Goal: Transaction & Acquisition: Purchase product/service

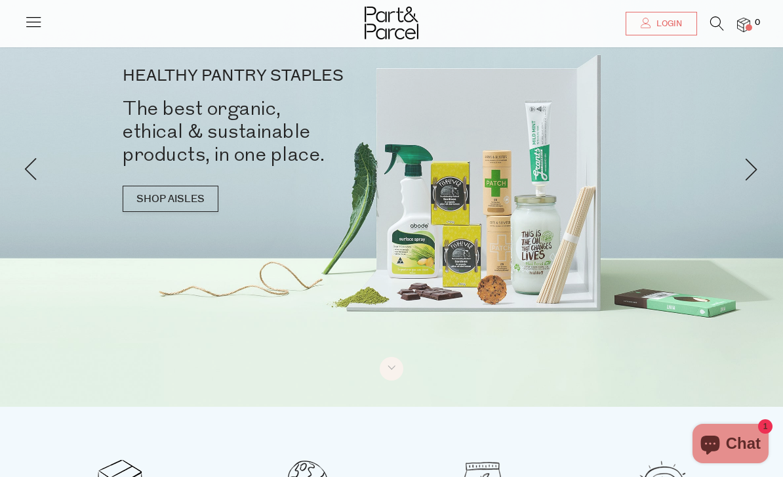
click at [662, 31] on link "Login" at bounding box center [661, 24] width 71 height 24
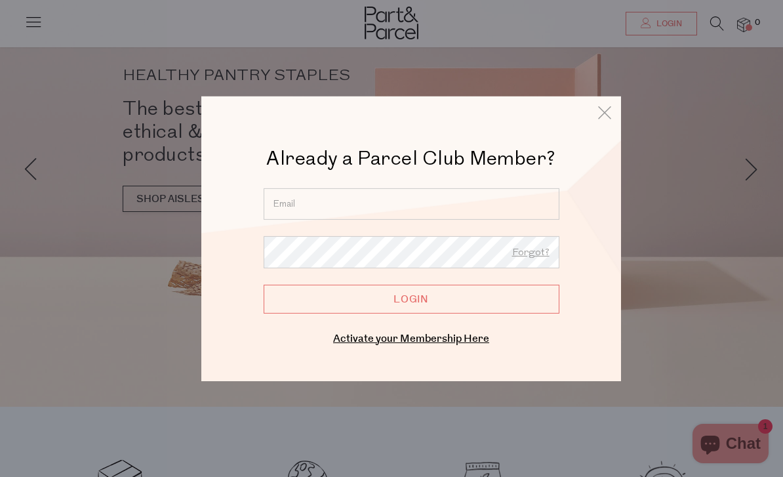
click at [460, 201] on input "email" at bounding box center [412, 203] width 296 height 31
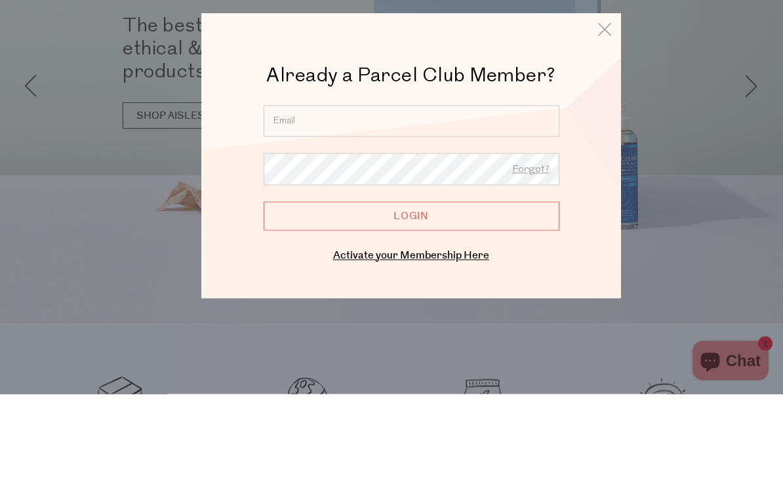
type input "marisa.macri@optusnet.com.au"
click at [411, 284] on input "Login" at bounding box center [412, 298] width 296 height 29
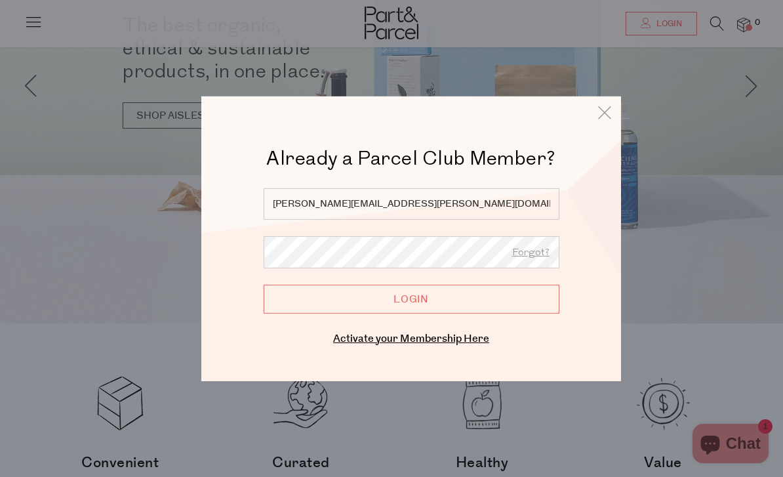
click at [430, 301] on input "Login" at bounding box center [412, 298] width 296 height 29
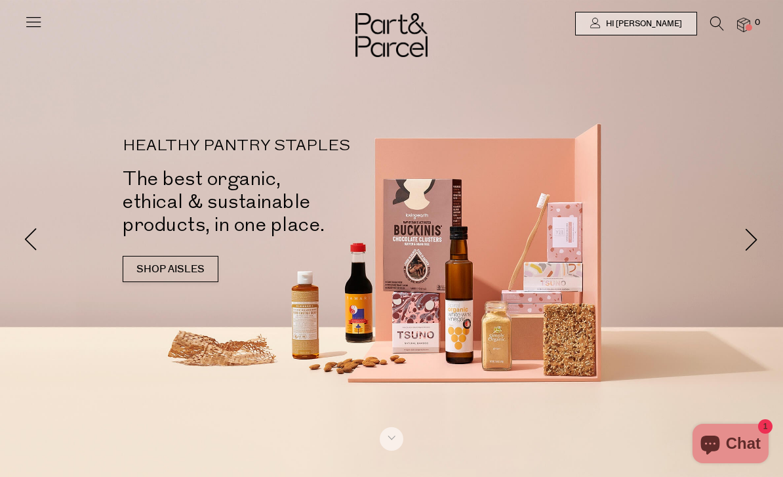
click at [744, 26] on img at bounding box center [743, 25] width 13 height 15
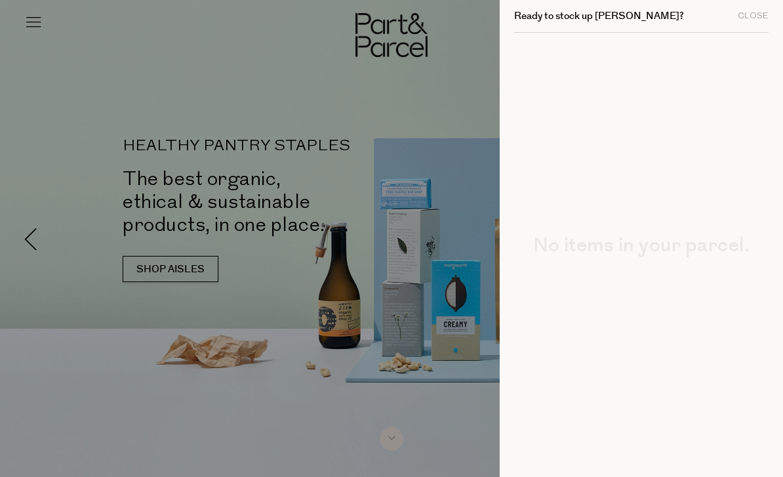
click at [759, 20] on div "Close" at bounding box center [753, 16] width 31 height 9
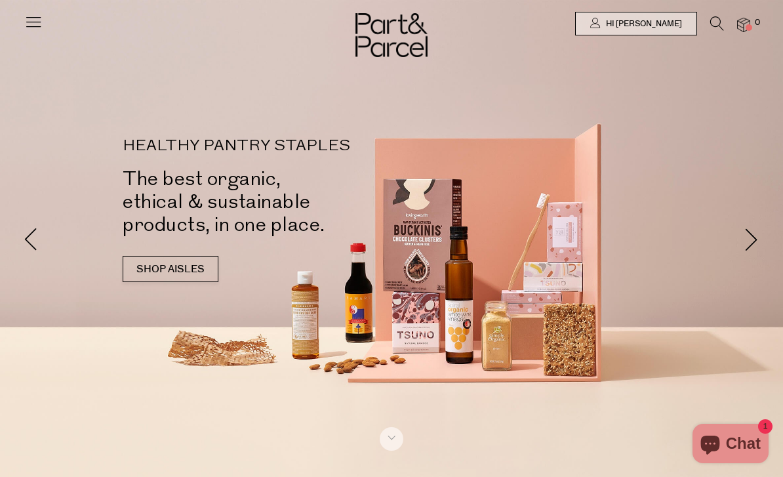
click at [714, 24] on icon at bounding box center [717, 23] width 14 height 14
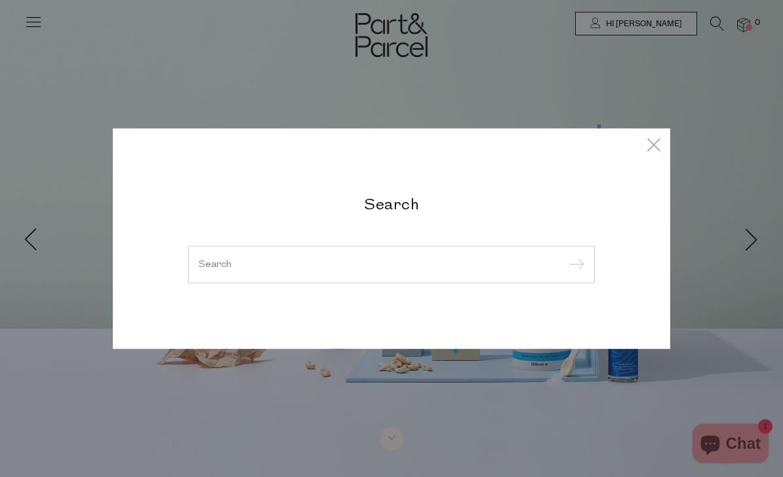
click at [394, 267] on input "search" at bounding box center [392, 264] width 386 height 10
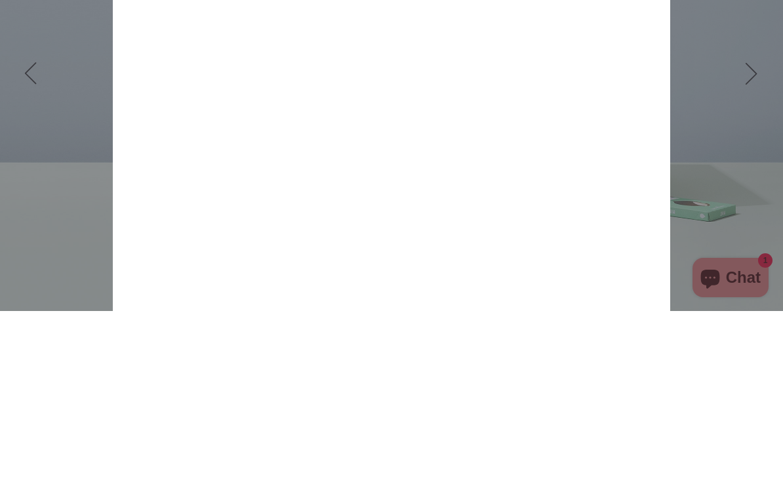
type input "Lentils"
click at [574, 101] on input "submit" at bounding box center [575, 111] width 20 height 20
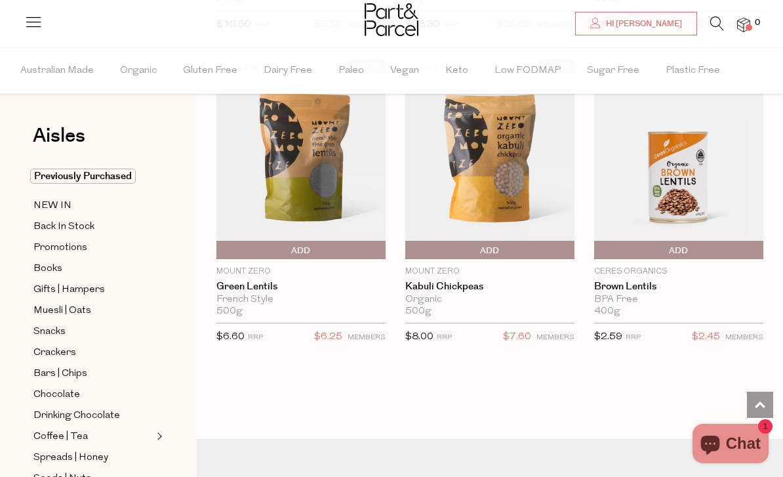
scroll to position [1336, 0]
click at [705, 247] on span "Add To Parcel" at bounding box center [678, 251] width 163 height 20
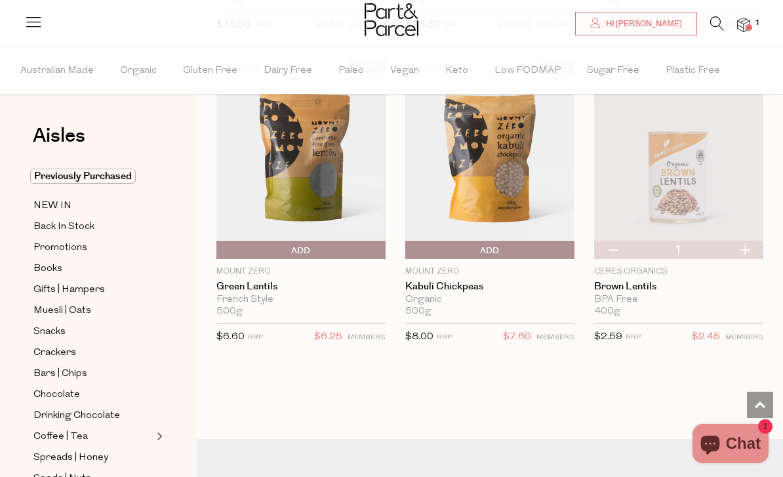
click at [742, 251] on button "button" at bounding box center [744, 250] width 37 height 18
type input "2"
click at [746, 249] on button "button" at bounding box center [744, 250] width 37 height 18
type input "3"
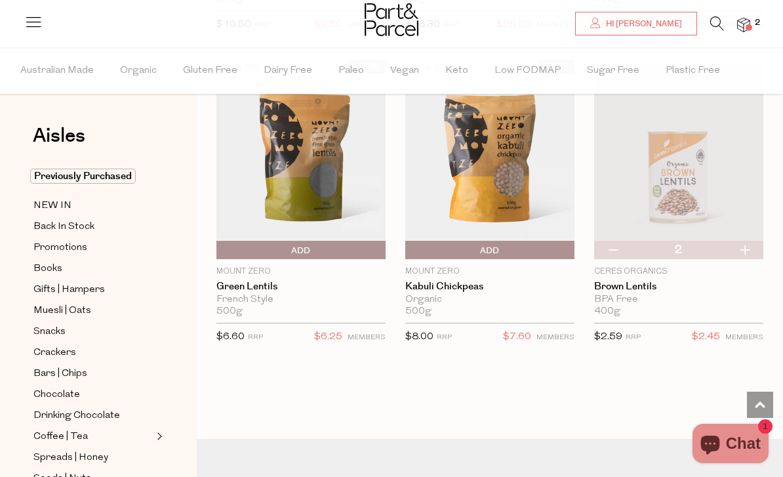
type input "3"
click at [717, 17] on icon at bounding box center [717, 23] width 14 height 14
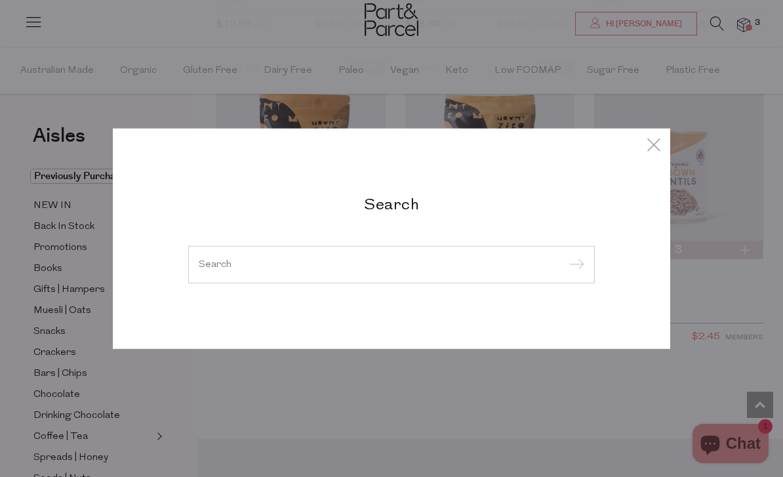
click at [443, 269] on input "search" at bounding box center [392, 264] width 386 height 10
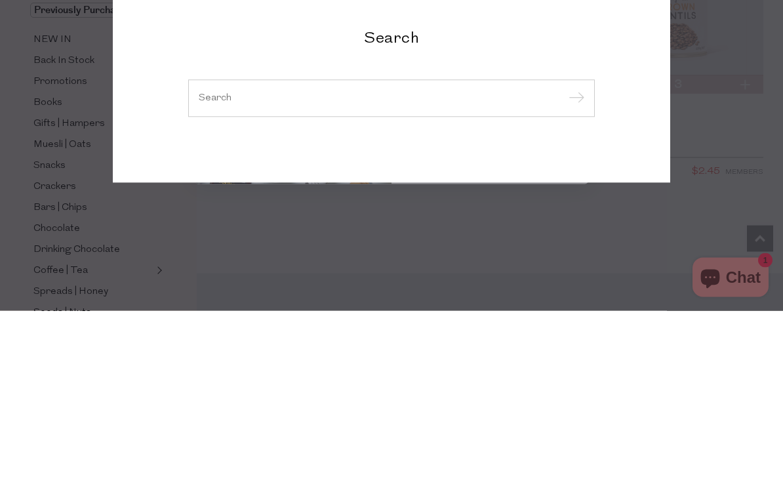
scroll to position [1478, 0]
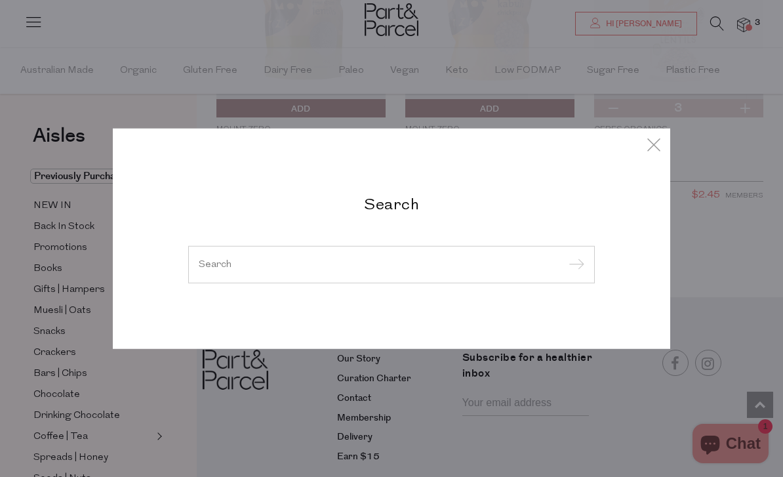
click at [648, 153] on icon at bounding box center [654, 143] width 20 height 19
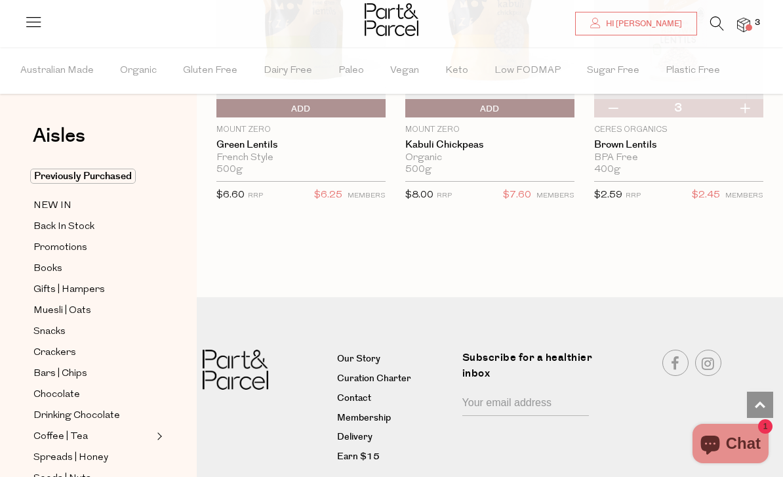
click at [56, 353] on span "Crackers" at bounding box center [54, 353] width 43 height 16
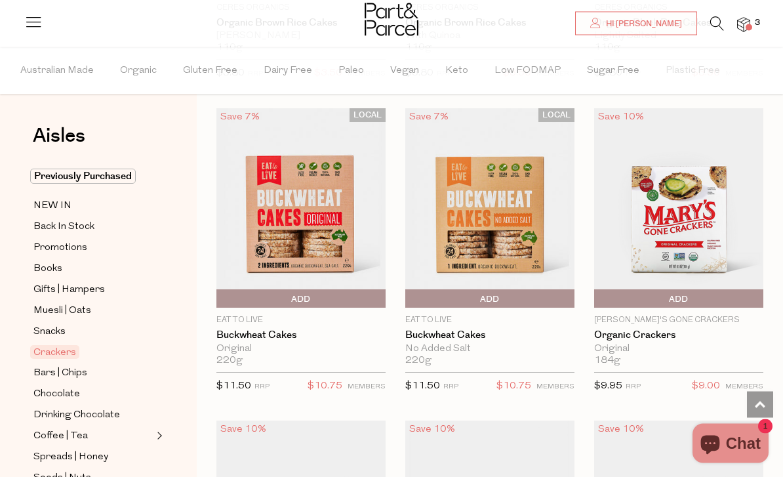
scroll to position [1625, 0]
click at [312, 296] on span "Add To Parcel" at bounding box center [301, 299] width 163 height 20
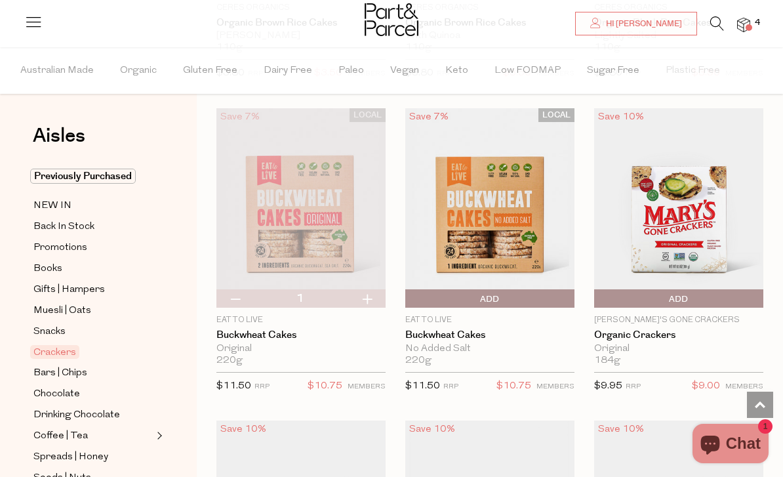
click at [718, 26] on icon at bounding box center [717, 23] width 14 height 14
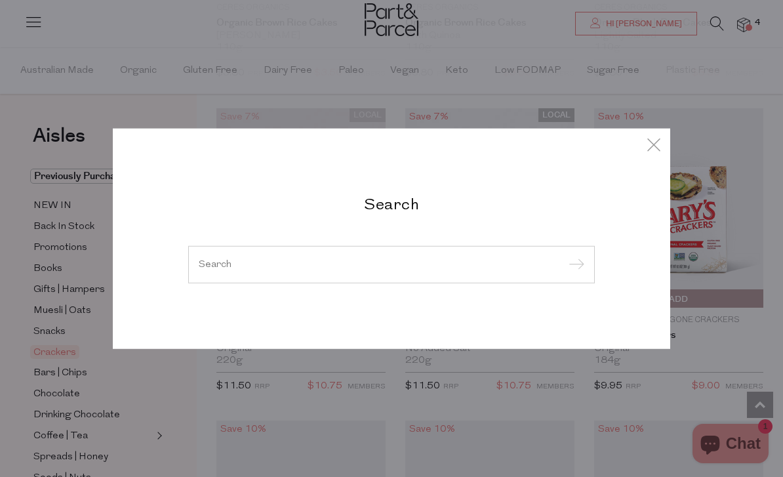
click at [386, 269] on input "search" at bounding box center [392, 264] width 386 height 10
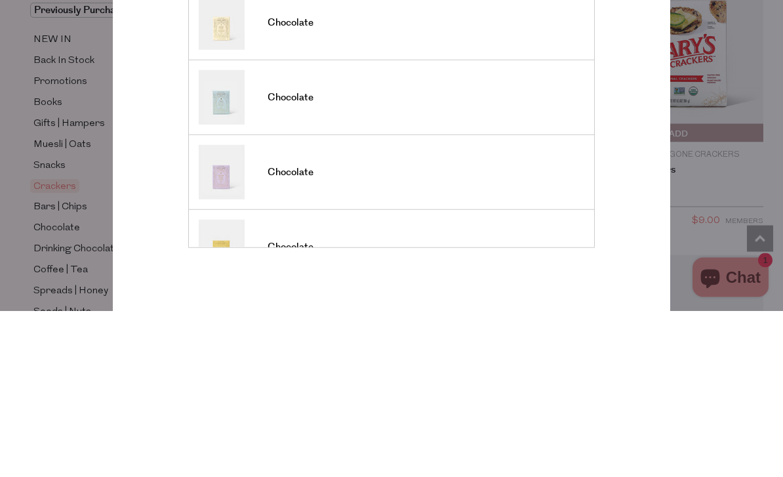
type input "Loco"
click at [574, 124] on input "submit" at bounding box center [575, 134] width 20 height 20
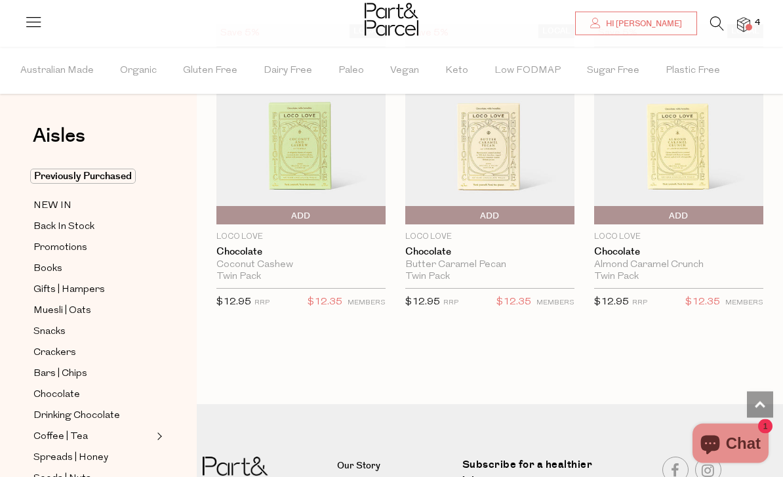
scroll to position [1060, 0]
click at [597, 217] on span "Add To Parcel" at bounding box center [597, 215] width 0 height 20
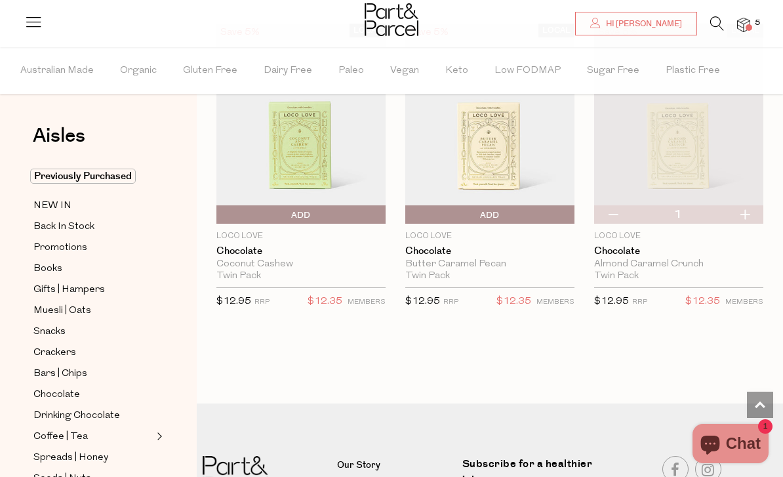
click at [750, 216] on button "button" at bounding box center [744, 214] width 37 height 18
type input "2"
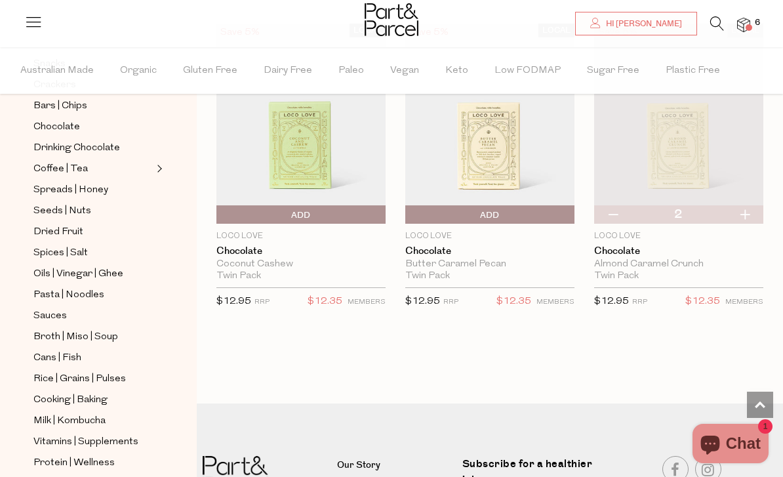
scroll to position [264, 0]
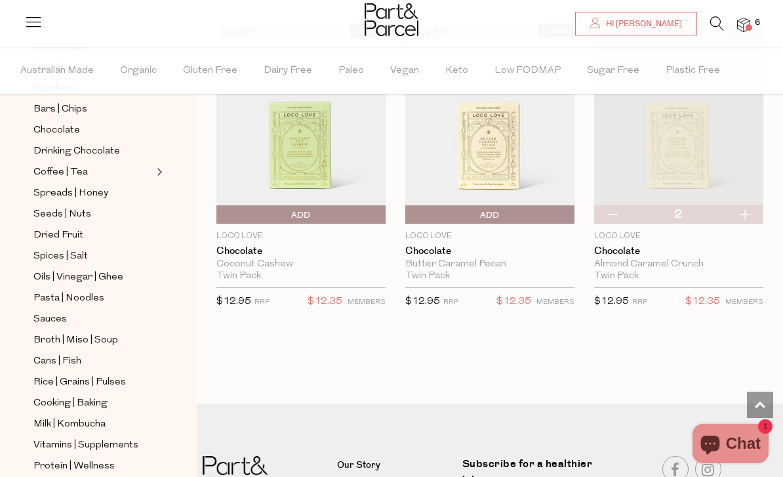
click at [70, 270] on span "Oils | Vinegar | Ghee" at bounding box center [78, 278] width 90 height 16
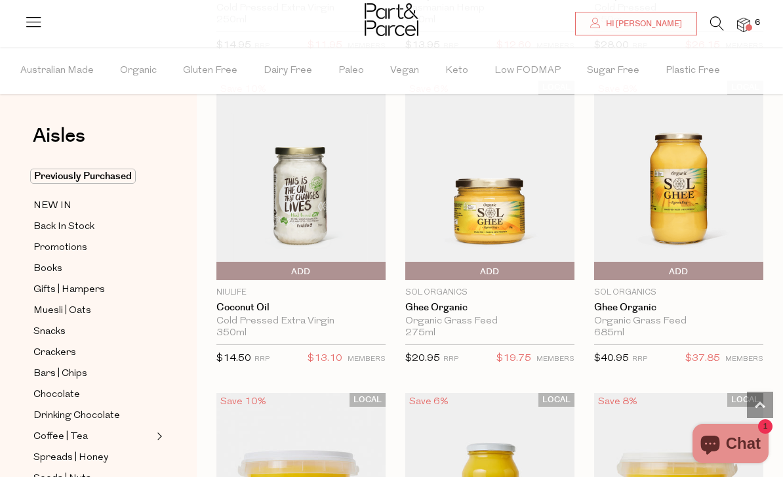
scroll to position [1649, 0]
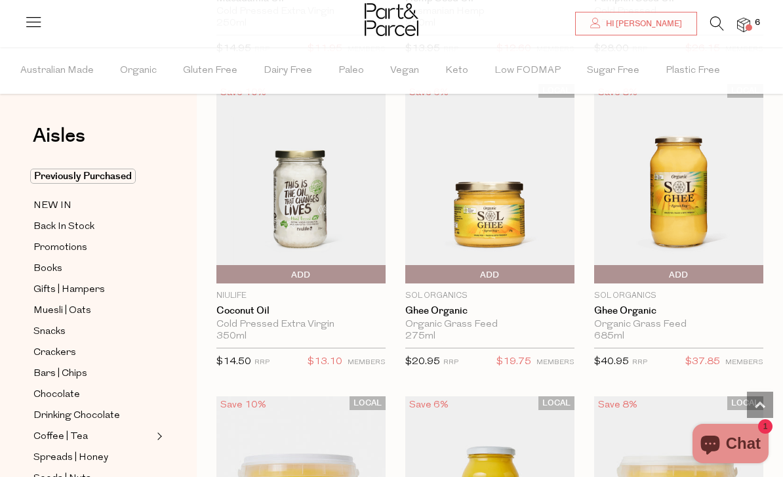
click at [694, 270] on span "Add To Parcel" at bounding box center [678, 275] width 163 height 20
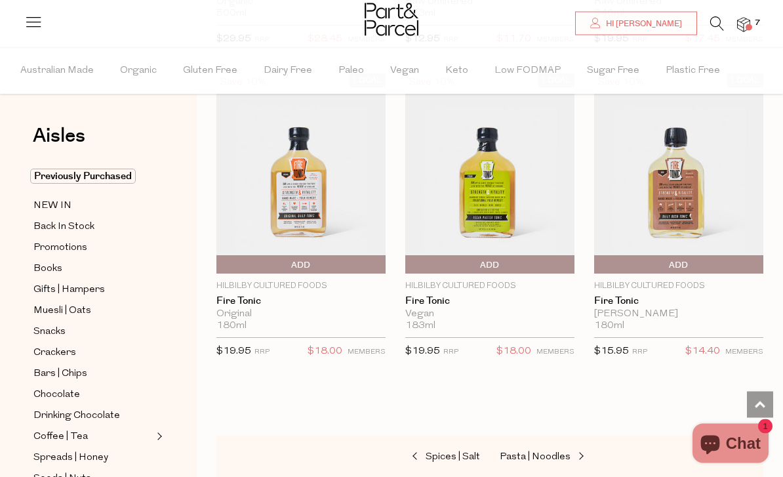
scroll to position [4472, 0]
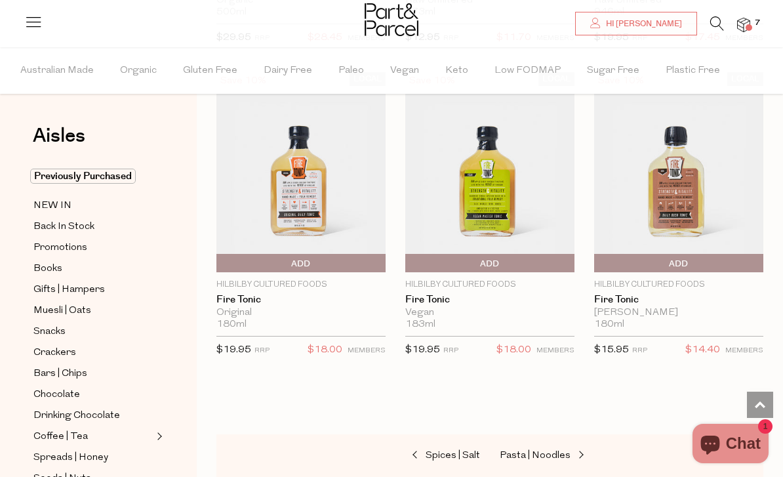
click at [761, 418] on link at bounding box center [760, 405] width 26 height 26
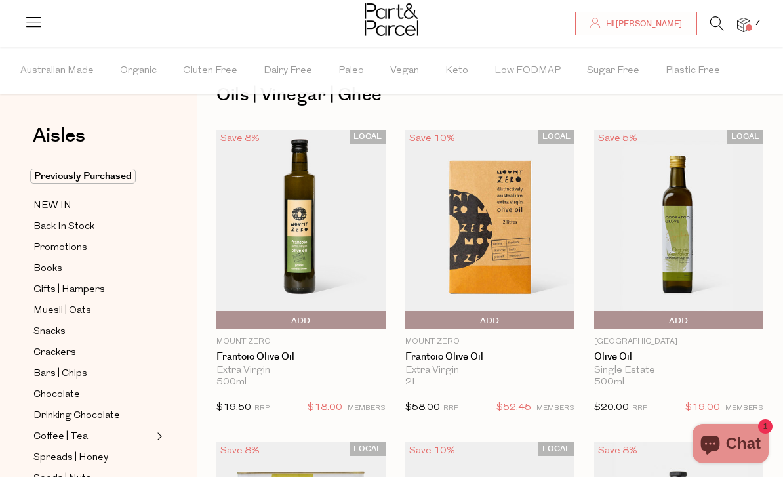
scroll to position [0, 0]
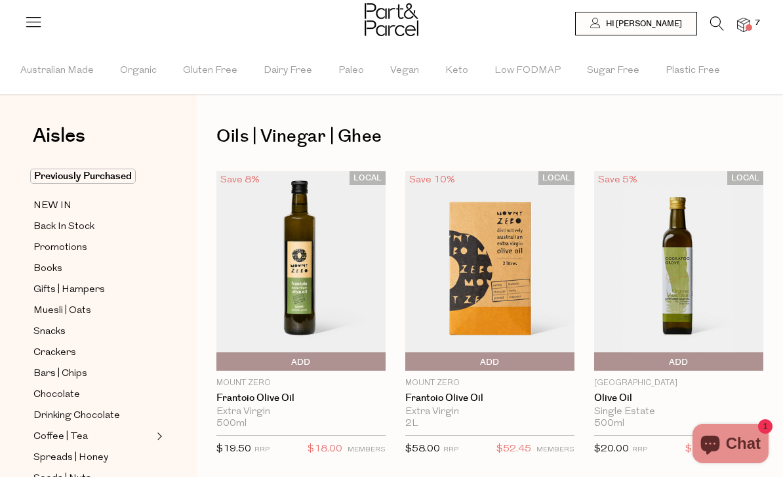
click at [519, 299] on img at bounding box center [489, 271] width 169 height 200
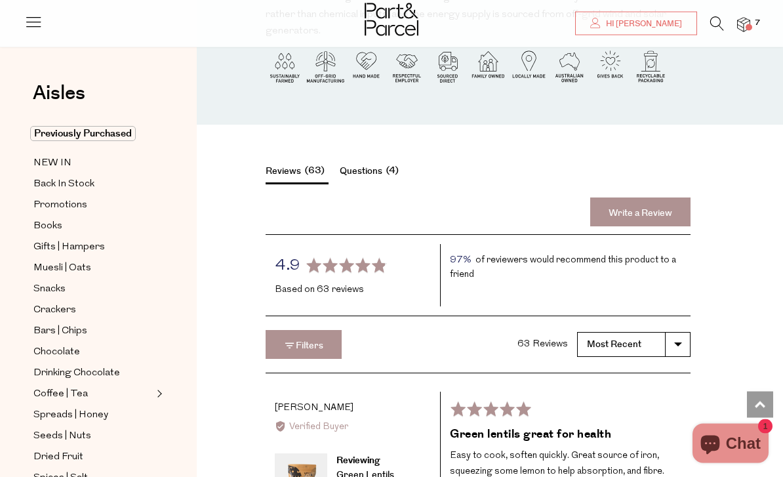
scroll to position [1270, 0]
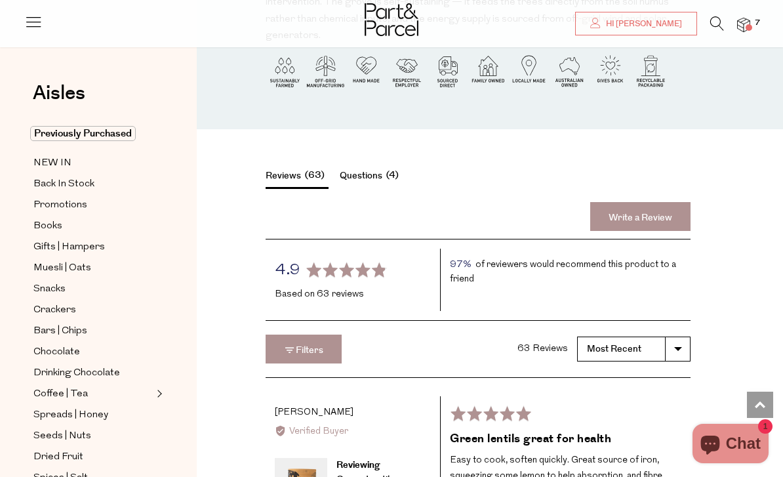
click at [374, 169] on button "Questions 4" at bounding box center [371, 178] width 63 height 18
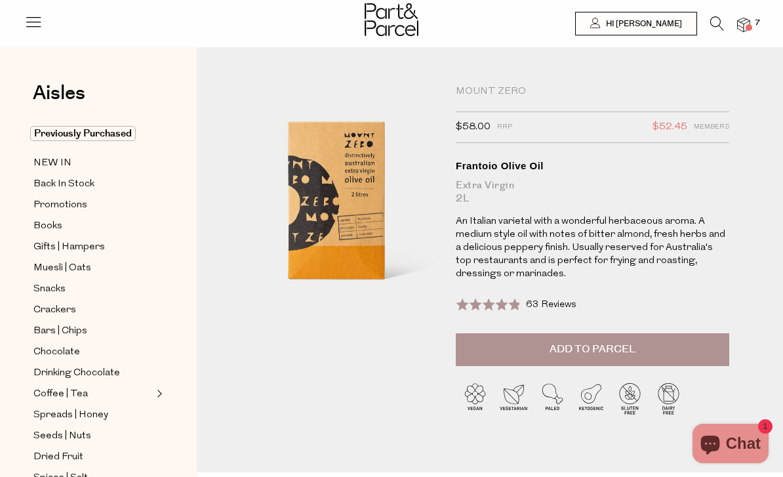
scroll to position [7, 0]
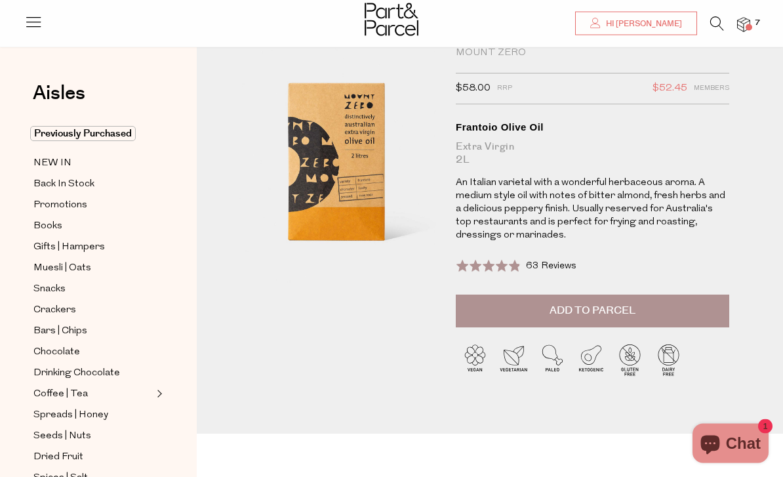
click at [609, 306] on span "Add to Parcel" at bounding box center [593, 311] width 86 height 15
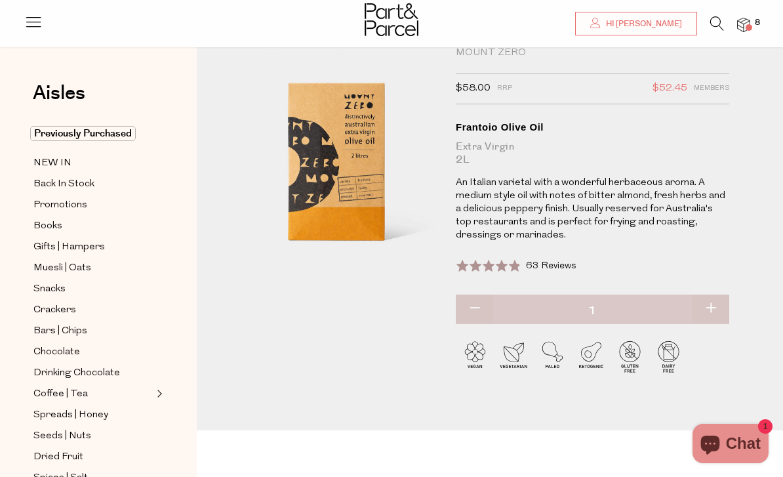
click at [742, 26] on img at bounding box center [743, 25] width 13 height 15
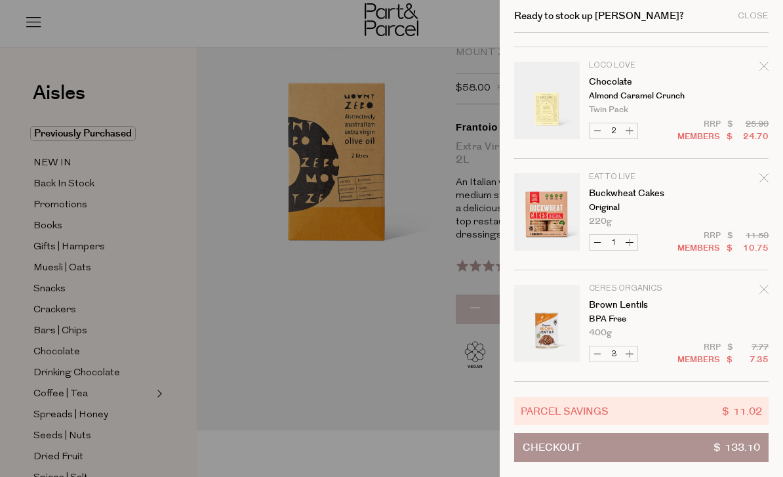
scroll to position [209, 0]
click at [157, 235] on div at bounding box center [391, 238] width 783 height 477
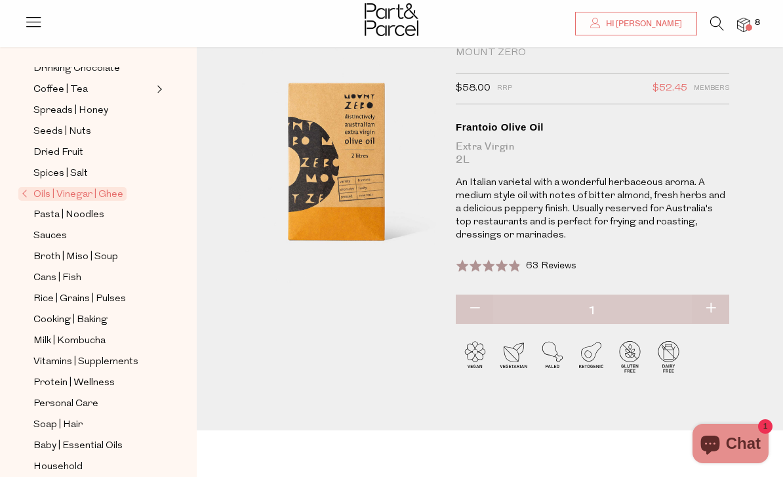
scroll to position [304, 0]
click at [106, 207] on link "Pasta | Noodles" at bounding box center [92, 215] width 119 height 16
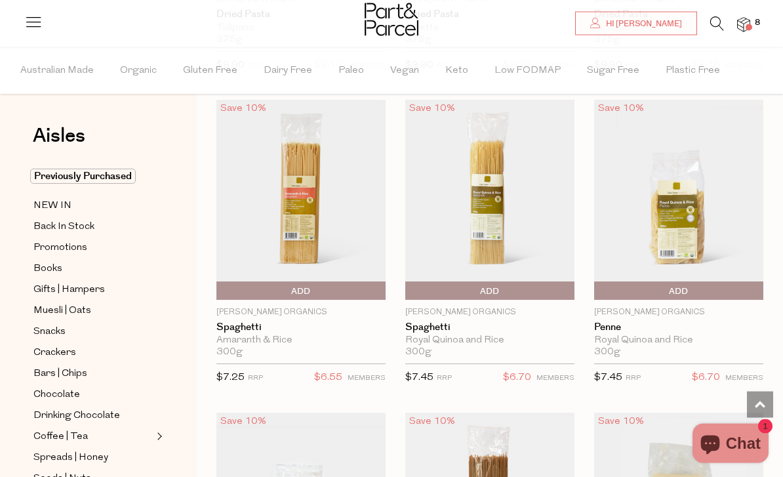
scroll to position [1321, 0]
click at [696, 290] on span "Add To Parcel" at bounding box center [678, 291] width 163 height 20
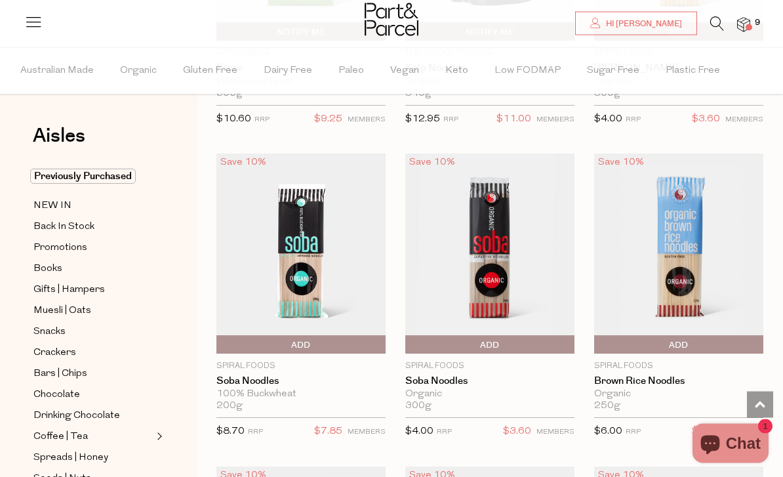
scroll to position [3767, 0]
click at [304, 245] on img at bounding box center [300, 253] width 169 height 200
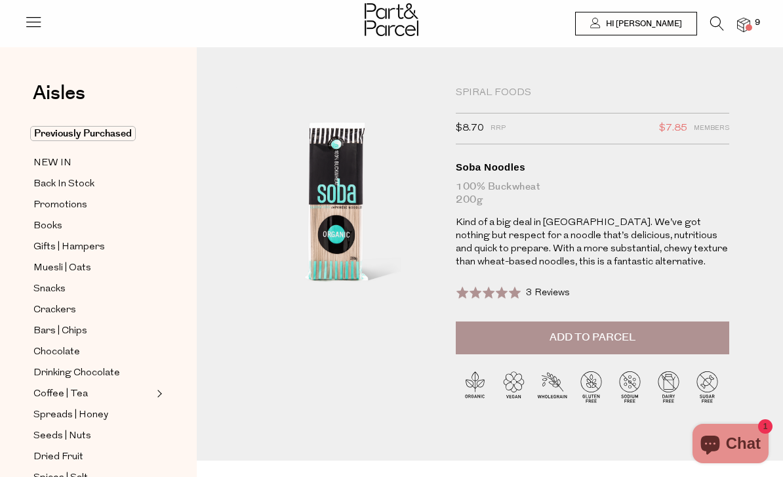
click at [556, 293] on span "3 Reviews" at bounding box center [548, 293] width 44 height 10
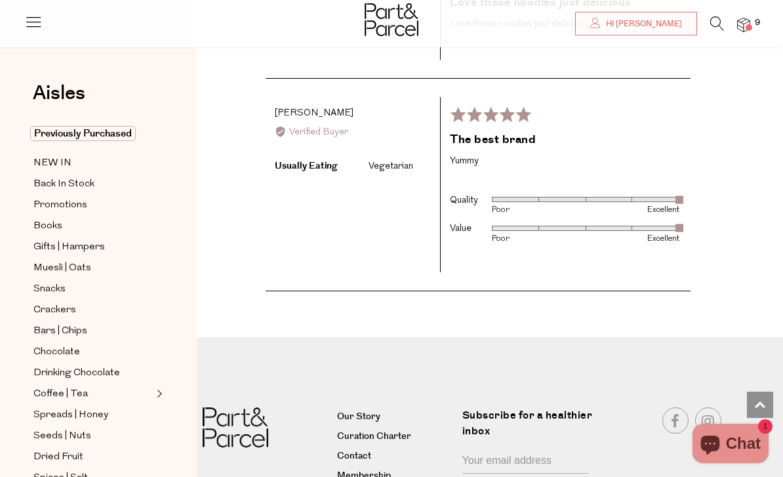
scroll to position [2117, 0]
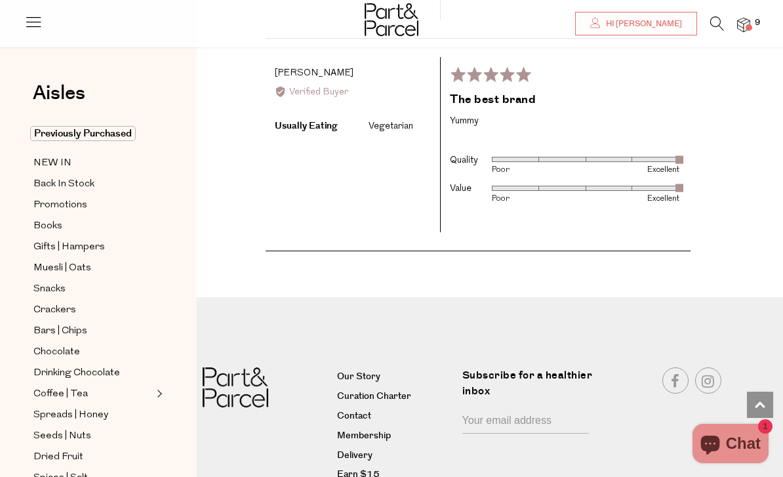
click at [761, 418] on link at bounding box center [760, 405] width 26 height 26
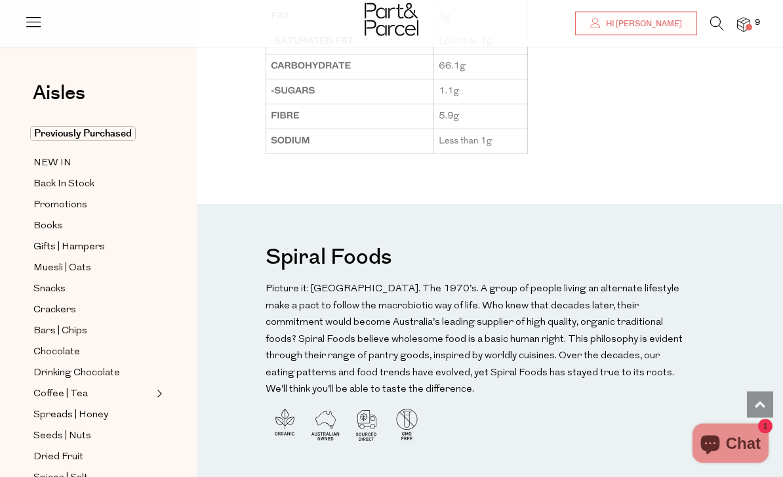
scroll to position [1075, 0]
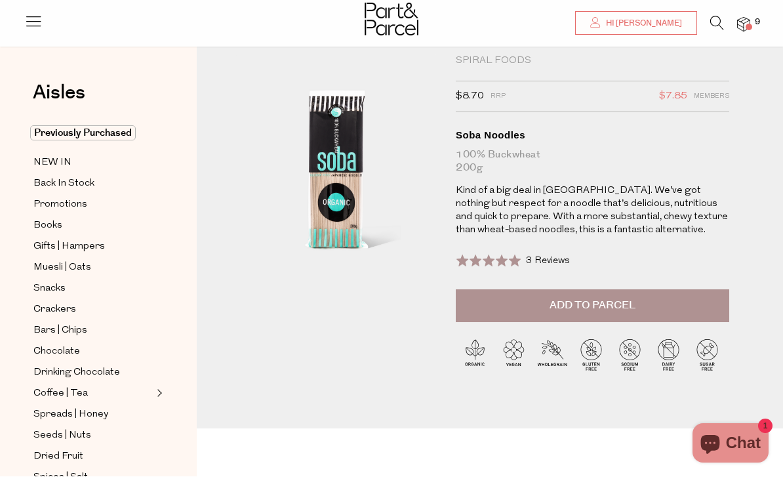
click at [619, 309] on span "Add to Parcel" at bounding box center [593, 305] width 86 height 15
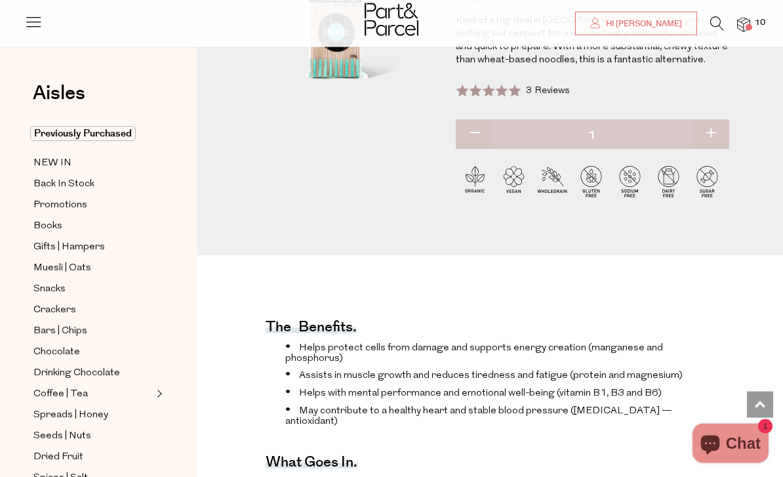
scroll to position [186, 0]
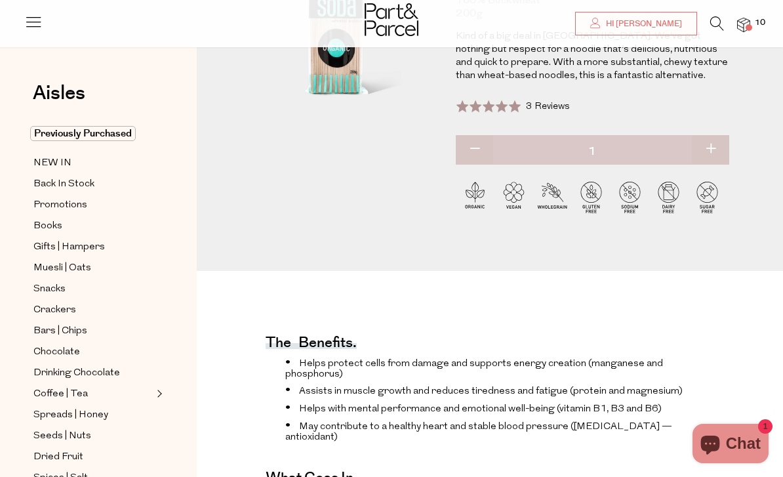
click at [720, 23] on icon at bounding box center [717, 23] width 14 height 14
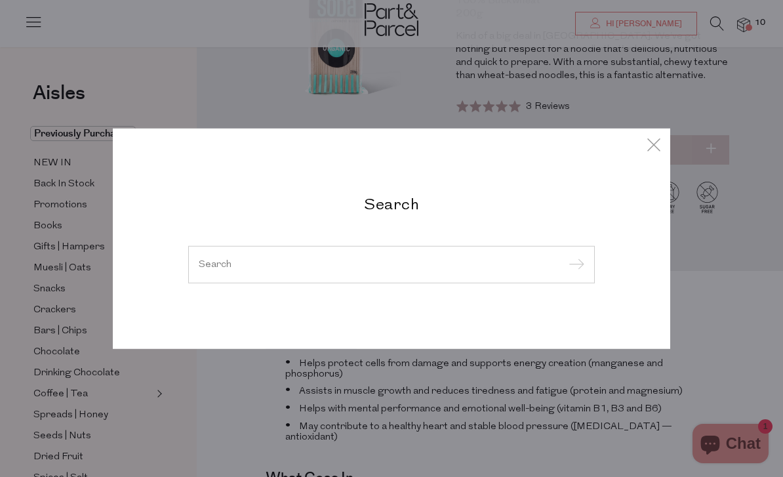
click at [245, 269] on input "search" at bounding box center [392, 264] width 386 height 10
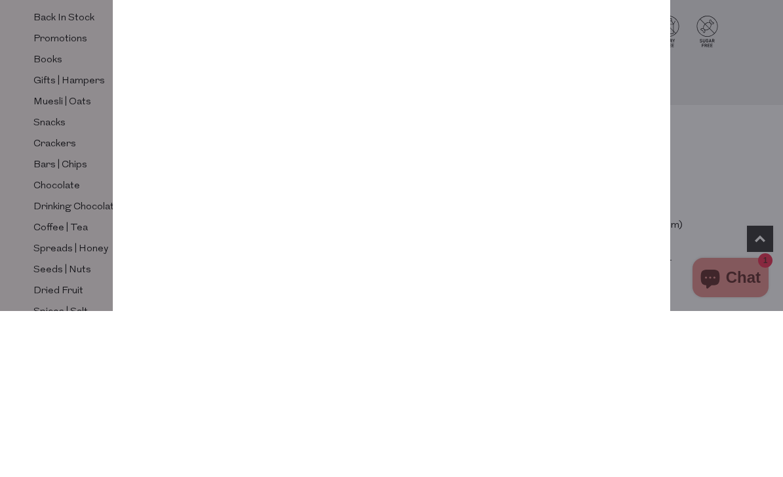
type input "Spiral foods"
click at [574, 101] on input "submit" at bounding box center [575, 111] width 20 height 20
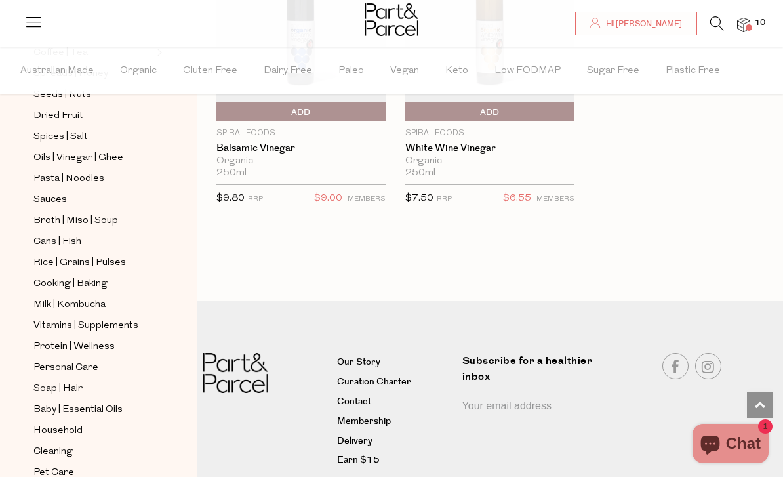
scroll to position [382, 0]
click at [79, 424] on span "Household" at bounding box center [57, 432] width 49 height 16
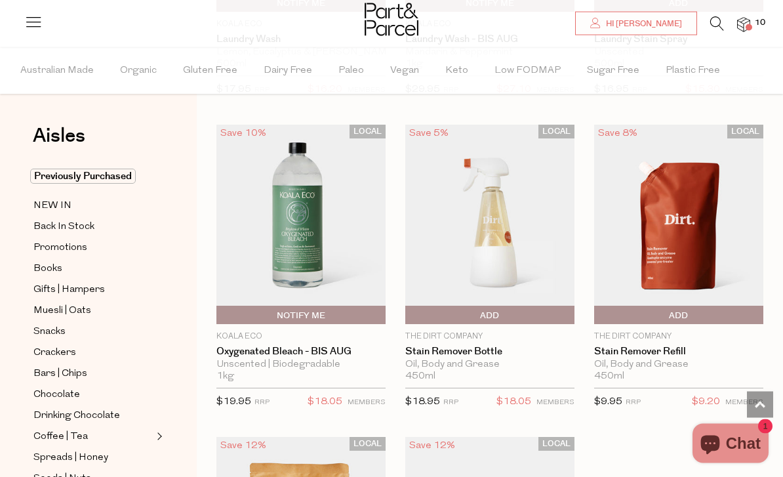
scroll to position [4735, 0]
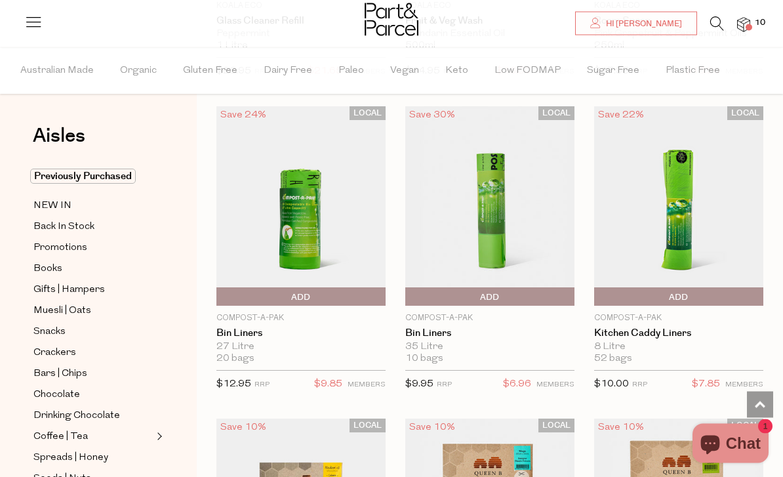
scroll to position [7563, 0]
click at [504, 287] on span "Add To Parcel" at bounding box center [490, 297] width 163 height 20
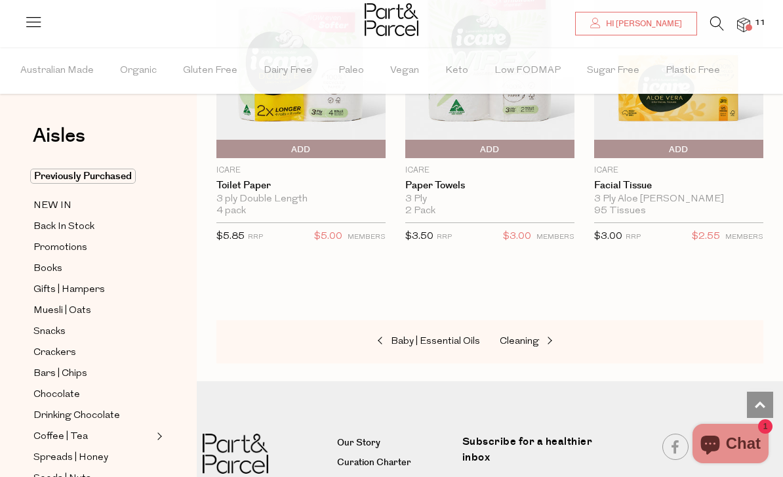
scroll to position [8404, 0]
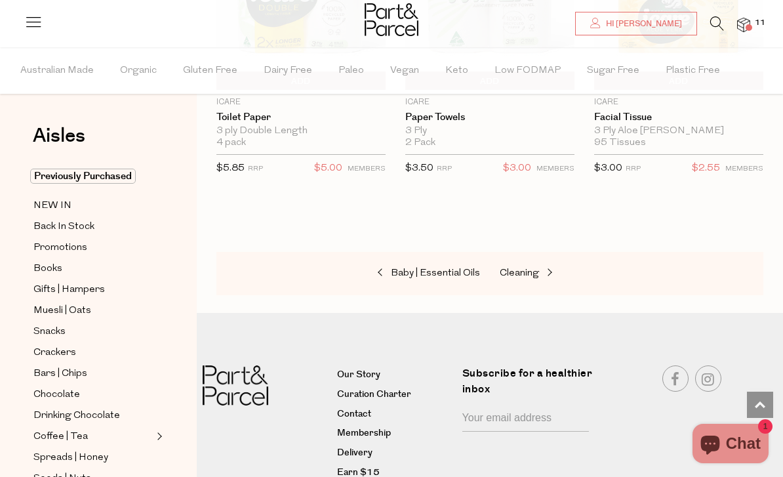
click at [544, 268] on span at bounding box center [548, 273] width 18 height 10
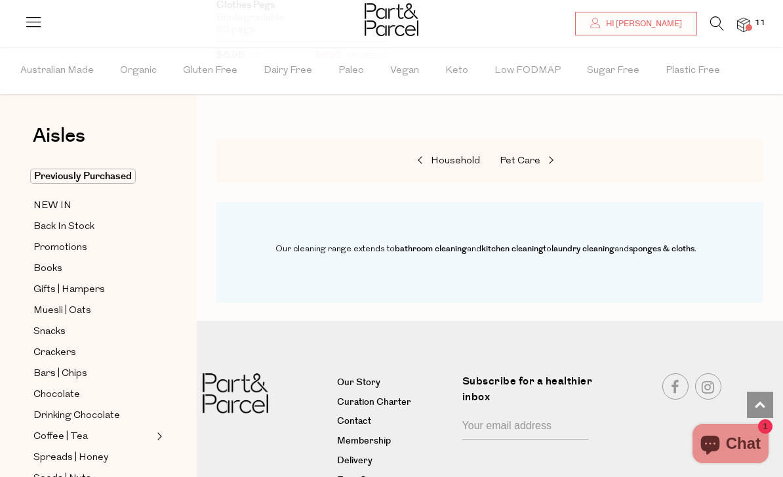
scroll to position [1651, 0]
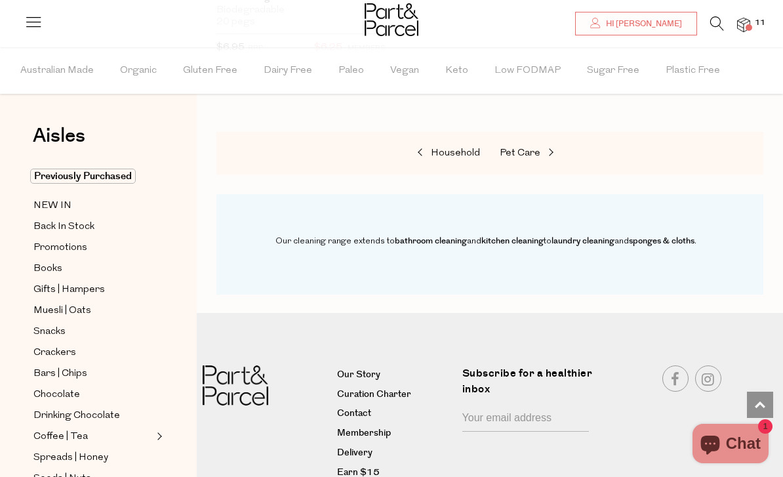
click at [759, 28] on span "11" at bounding box center [760, 23] width 17 height 12
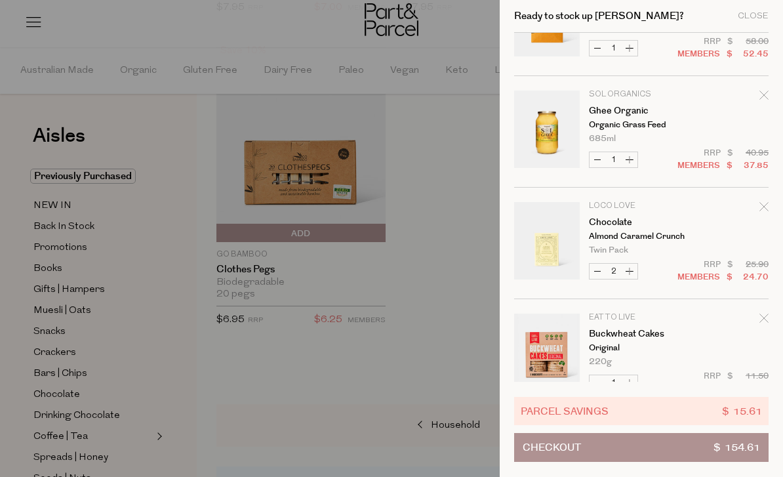
scroll to position [404, 0]
click at [656, 458] on button "Checkout $ 154.61" at bounding box center [641, 447] width 254 height 29
